Goal: Information Seeking & Learning: Find specific fact

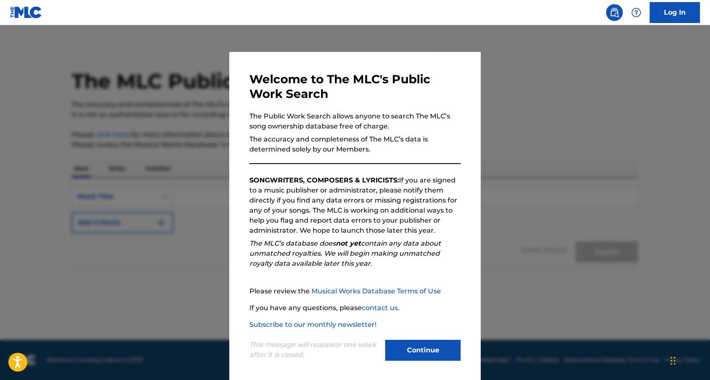
click at [417, 354] on button "Continue" at bounding box center [422, 350] width 75 height 21
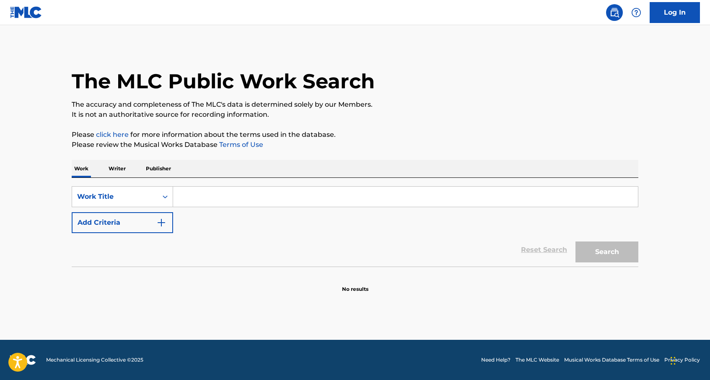
click at [189, 199] on input "Search Form" at bounding box center [405, 197] width 465 height 20
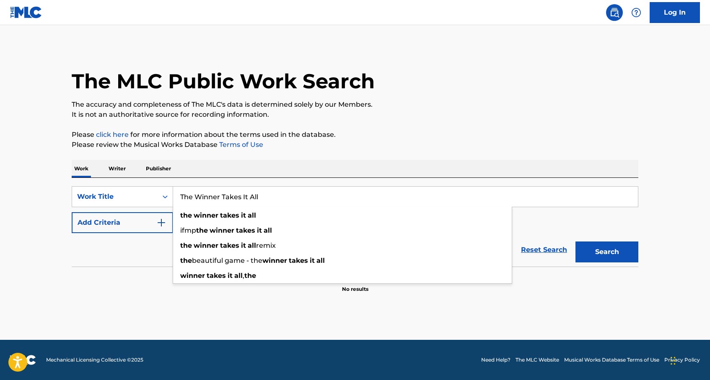
type input "The Winner Takes It All"
click at [121, 259] on div "Reset Search Search" at bounding box center [355, 250] width 566 height 34
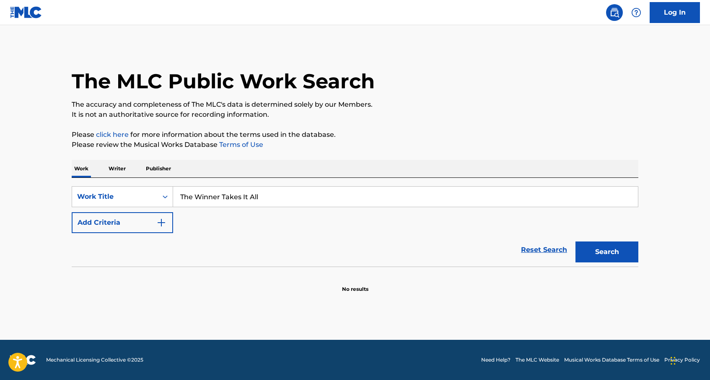
click at [166, 224] on button "Add Criteria" at bounding box center [122, 222] width 101 height 21
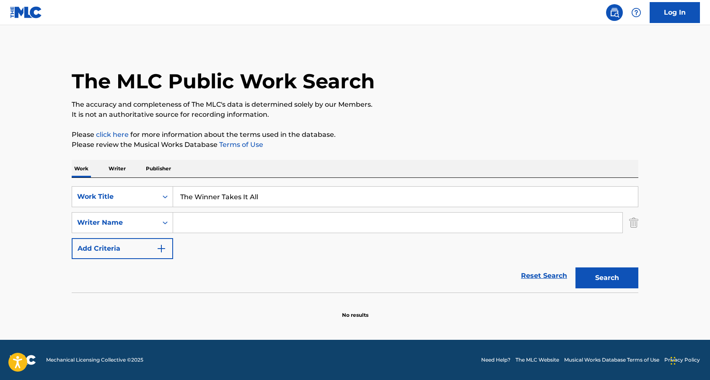
click at [189, 224] on input "Search Form" at bounding box center [397, 223] width 449 height 20
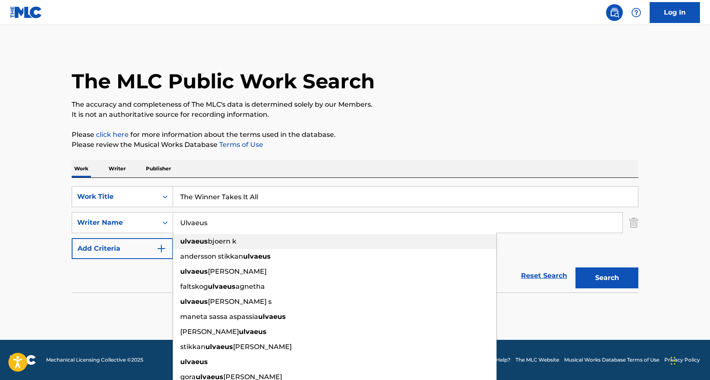
click at [195, 239] on strong "ulvaeus" at bounding box center [194, 242] width 28 height 8
type input "[PERSON_NAME] k"
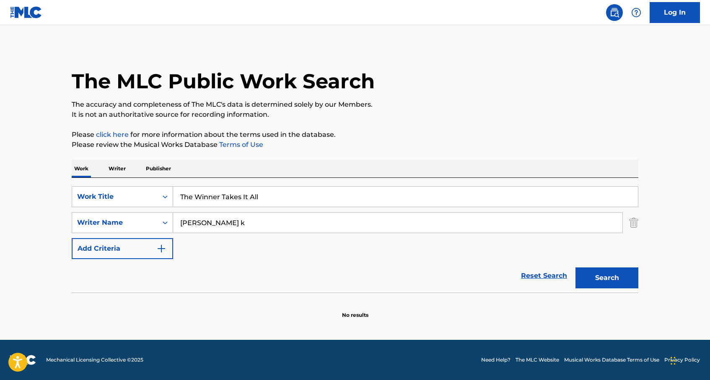
click at [610, 280] on button "Search" at bounding box center [606, 278] width 63 height 21
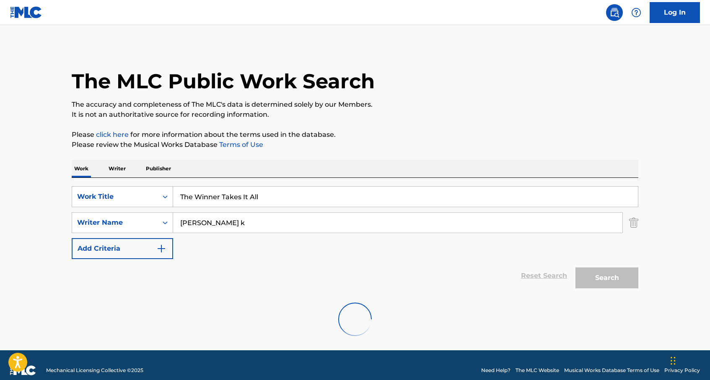
scroll to position [10, 0]
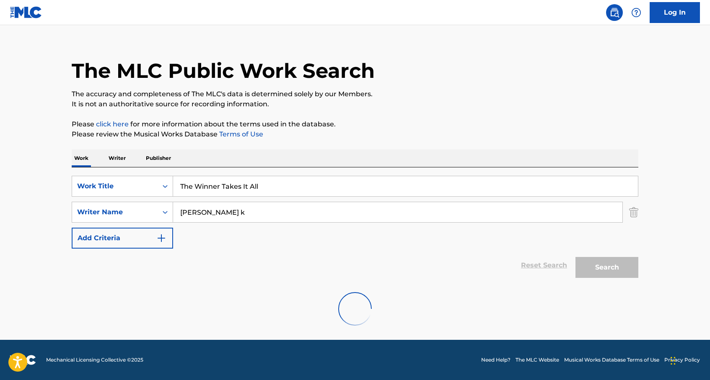
click at [634, 211] on img "Search Form" at bounding box center [633, 212] width 9 height 21
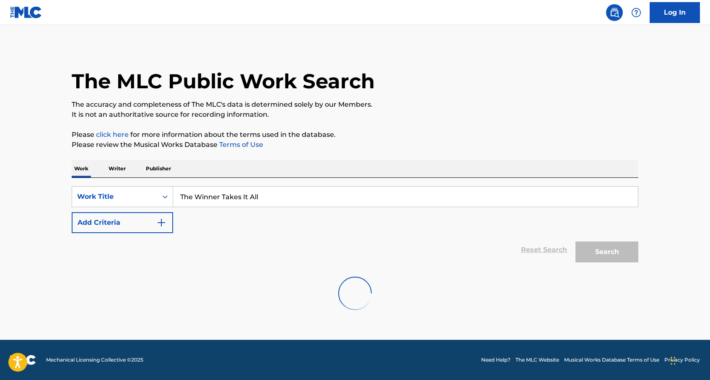
scroll to position [0, 0]
click at [163, 222] on img "Search Form" at bounding box center [161, 223] width 10 height 10
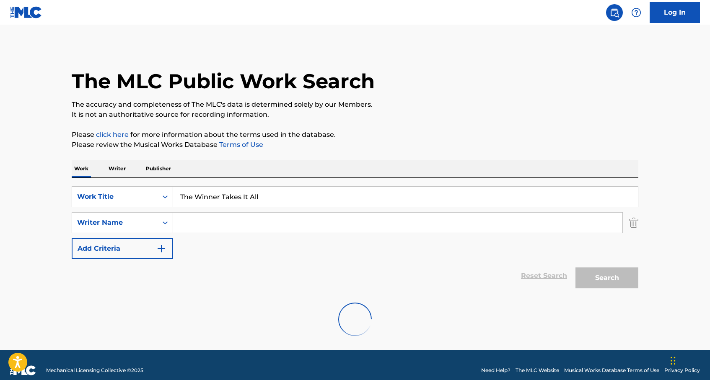
click at [191, 222] on input "Search Form" at bounding box center [397, 223] width 449 height 20
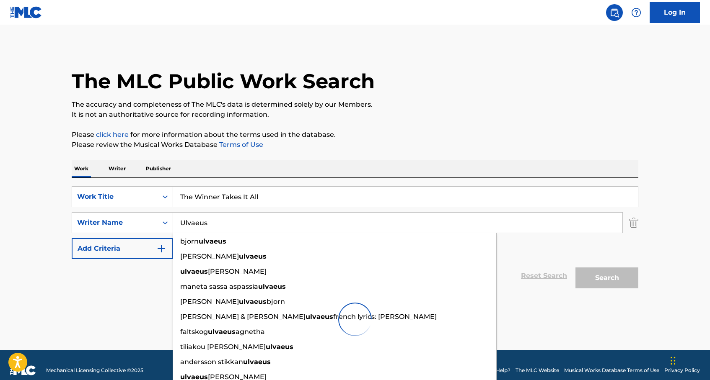
type input "Ulvaeus"
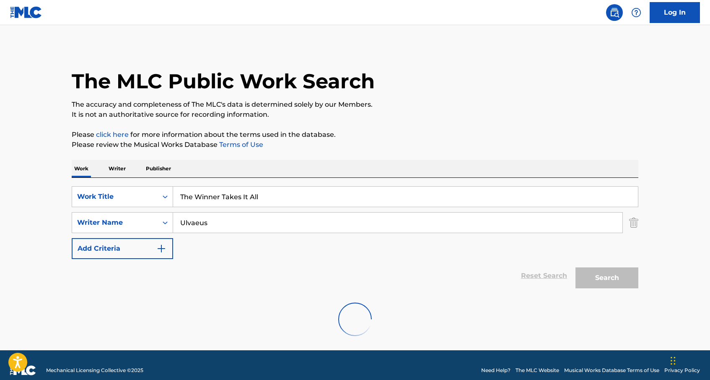
click at [548, 245] on div "SearchWithCriteriaf9080d15-c09b-4f32-80ec-db9ef88a2e90 Work Title The Winner Ta…" at bounding box center [355, 222] width 566 height 73
click at [609, 279] on div "Search" at bounding box center [604, 276] width 67 height 34
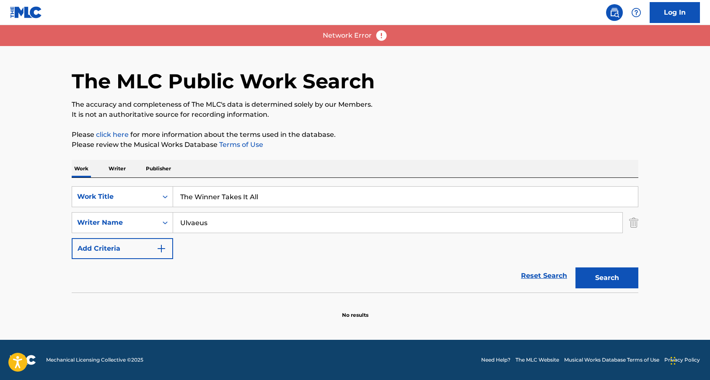
click at [599, 278] on button "Search" at bounding box center [606, 278] width 63 height 21
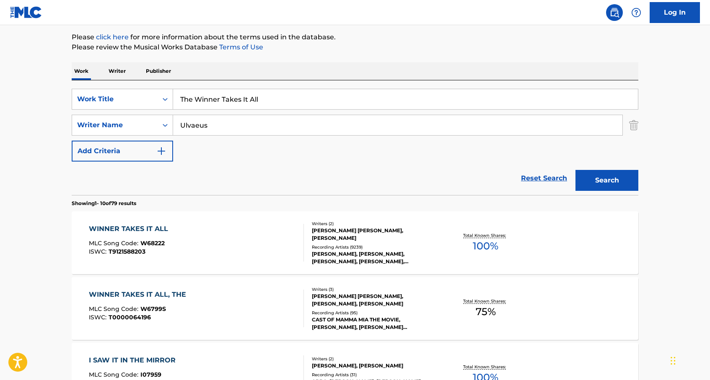
scroll to position [101, 0]
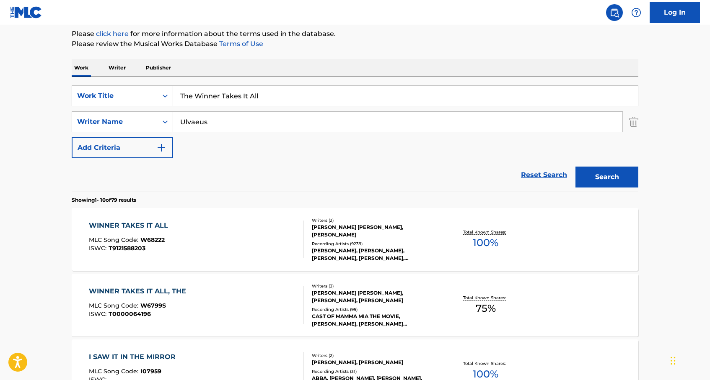
click at [357, 249] on div "[PERSON_NAME], [PERSON_NAME], [PERSON_NAME], [PERSON_NAME], [PERSON_NAME], ABBA…" at bounding box center [375, 254] width 127 height 15
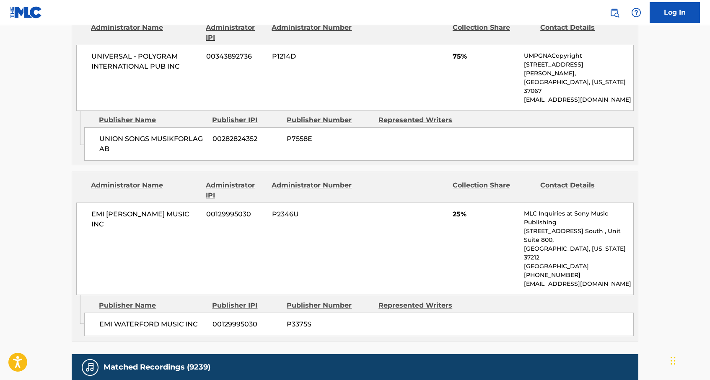
scroll to position [492, 0]
